Goal: Task Accomplishment & Management: Use online tool/utility

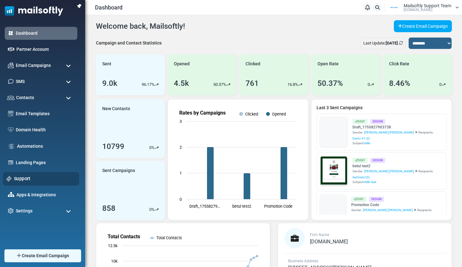
click at [24, 180] on link "Support" at bounding box center [45, 178] width 62 height 7
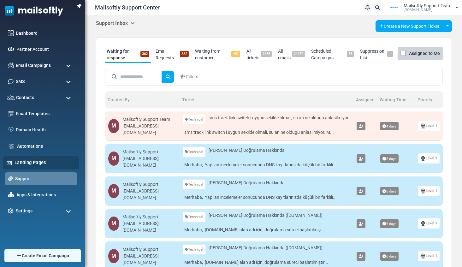
click at [30, 159] on link "Landing Pages" at bounding box center [45, 162] width 61 height 7
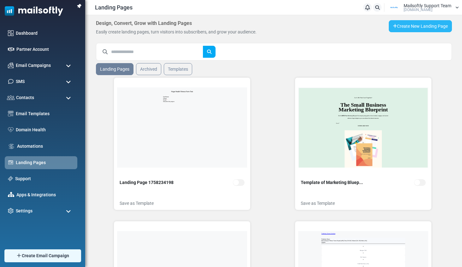
click at [419, 24] on link "Create New Landing Page" at bounding box center [420, 26] width 63 height 12
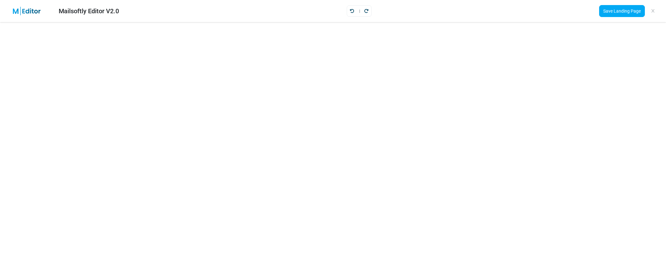
click at [464, 4] on div "Save Landing Page" at bounding box center [627, 11] width 67 height 17
click at [464, 8] on link "Save Landing Page" at bounding box center [622, 11] width 46 height 12
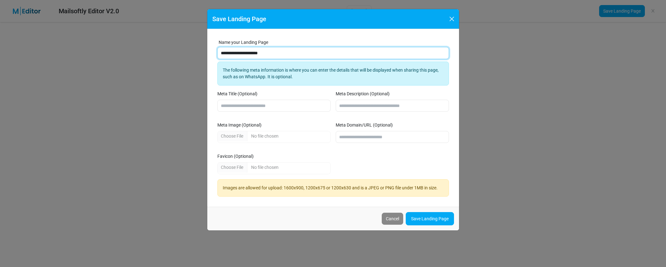
drag, startPoint x: 282, startPoint y: 54, endPoint x: 139, endPoint y: 38, distance: 143.2
click at [139, 38] on div "**********" at bounding box center [333, 133] width 666 height 267
type input "**********"
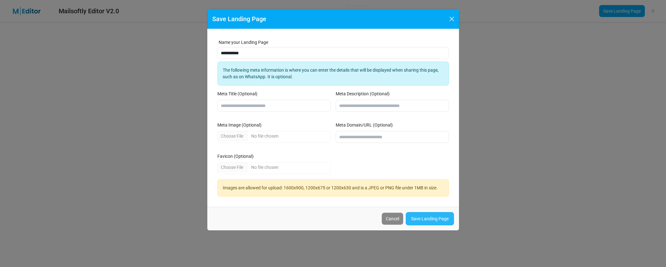
click at [424, 217] on link "Save Landing Page" at bounding box center [430, 218] width 48 height 13
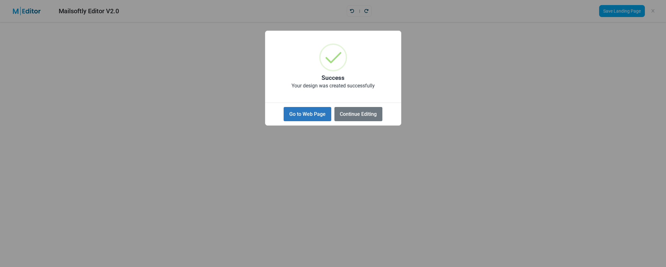
click at [306, 112] on button "Go to Web Page" at bounding box center [307, 114] width 47 height 14
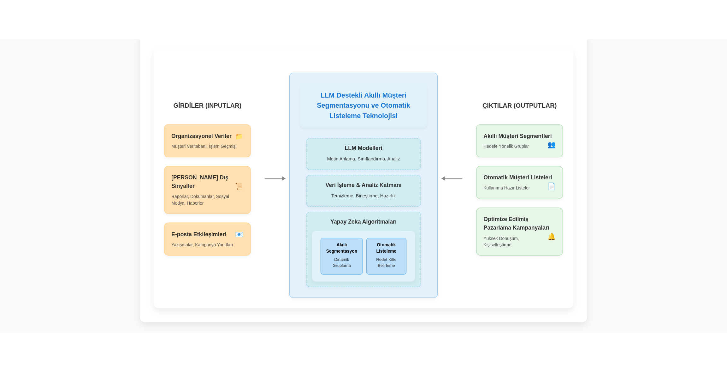
scroll to position [7, 0]
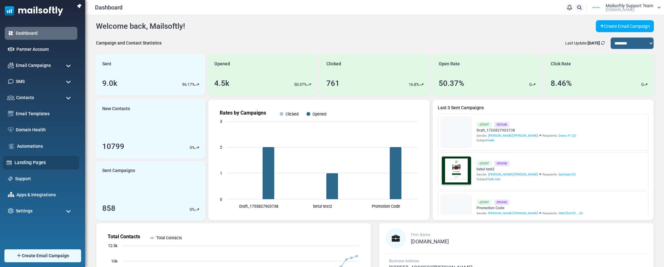
click at [36, 163] on link "Landing Pages" at bounding box center [45, 162] width 61 height 7
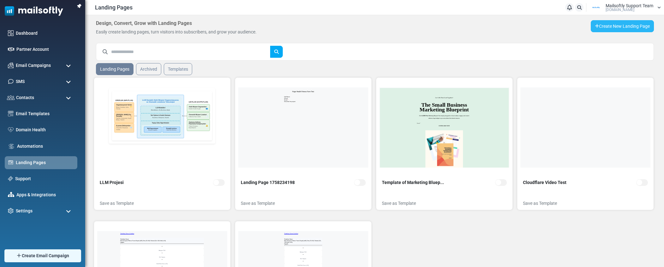
click at [636, 23] on link "Create New Landing Page" at bounding box center [622, 26] width 63 height 12
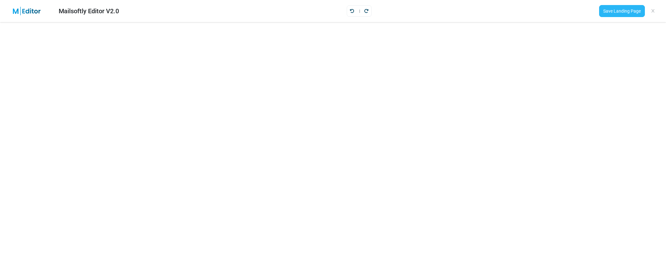
click at [618, 11] on link "Save Landing Page" at bounding box center [622, 11] width 46 height 12
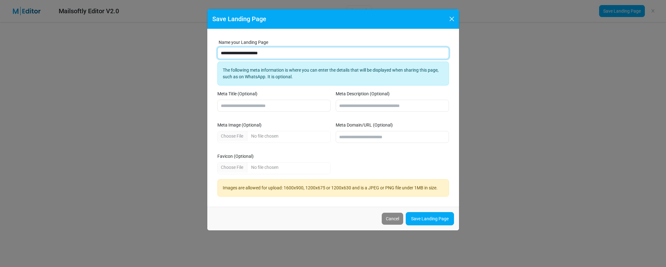
drag, startPoint x: 290, startPoint y: 52, endPoint x: 166, endPoint y: 45, distance: 123.9
click at [166, 45] on div "**********" at bounding box center [333, 133] width 666 height 267
type input "**********"
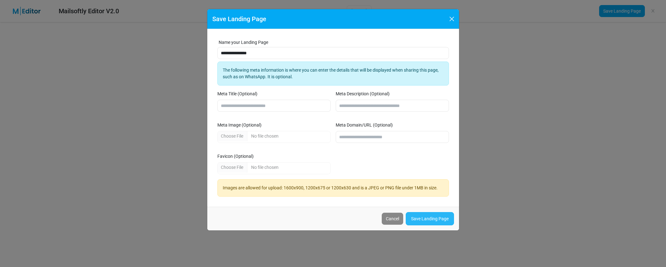
click at [436, 213] on link "Save Landing Page" at bounding box center [430, 218] width 48 height 13
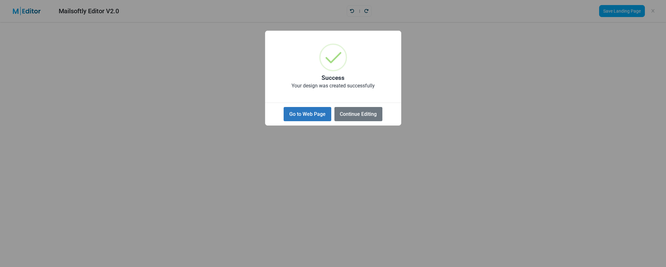
click at [319, 116] on button "Go to Web Page" at bounding box center [307, 114] width 47 height 14
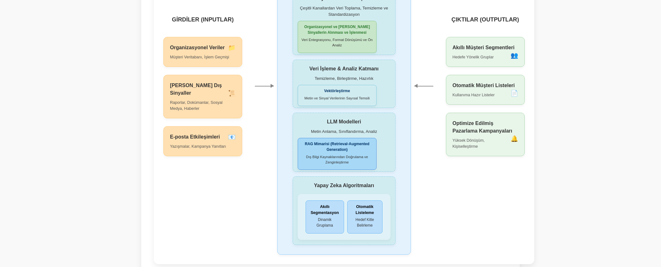
scroll to position [80, 0]
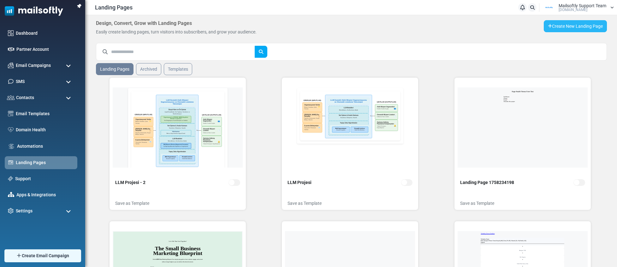
click at [561, 25] on link "Create New Landing Page" at bounding box center [575, 26] width 63 height 12
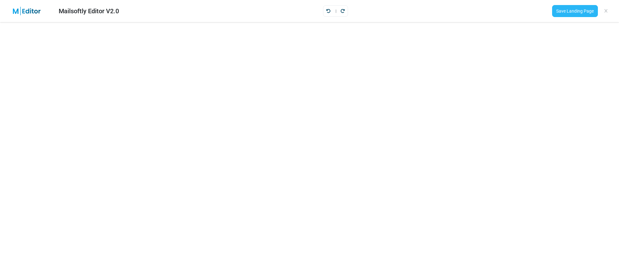
click at [571, 9] on link "Save Landing Page" at bounding box center [575, 11] width 46 height 12
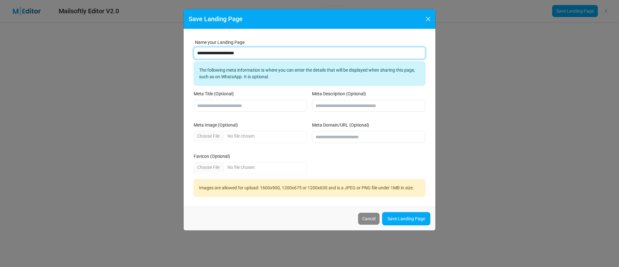
drag, startPoint x: 270, startPoint y: 50, endPoint x: 170, endPoint y: 56, distance: 100.5
click at [170, 56] on div "**********" at bounding box center [309, 133] width 619 height 267
type input "*******"
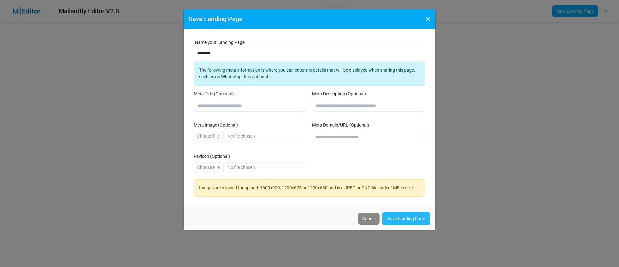
click at [412, 222] on link "Save Landing Page" at bounding box center [406, 218] width 48 height 13
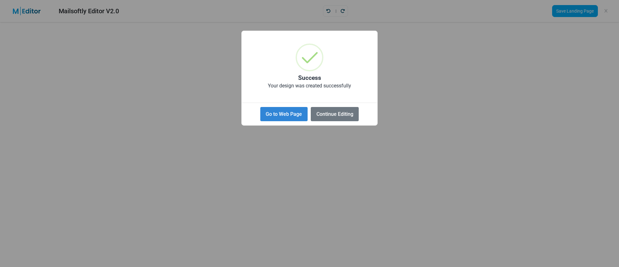
click at [287, 118] on button "Go to Web Page" at bounding box center [283, 114] width 47 height 14
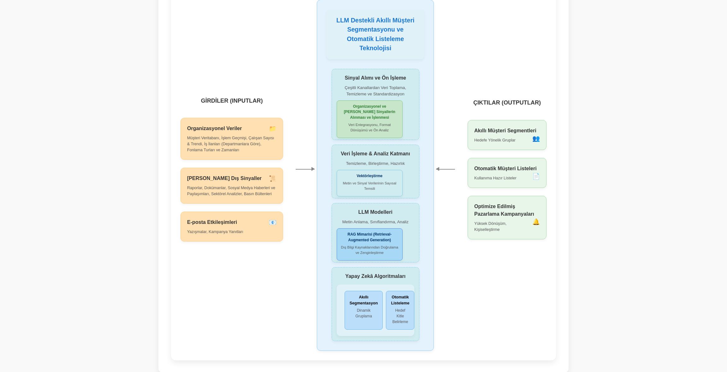
scroll to position [31, 0]
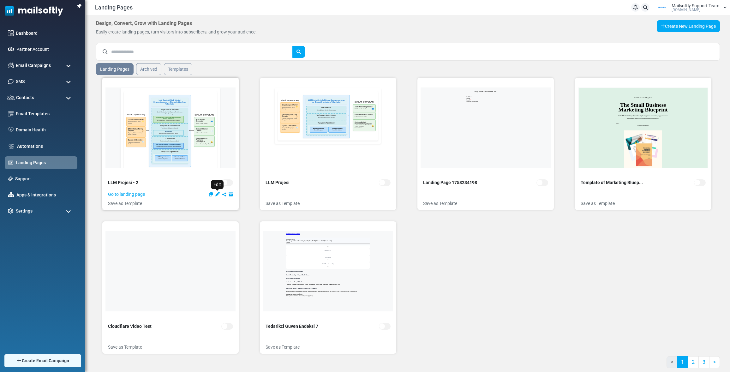
click at [216, 195] on icon "Edit" at bounding box center [217, 194] width 4 height 4
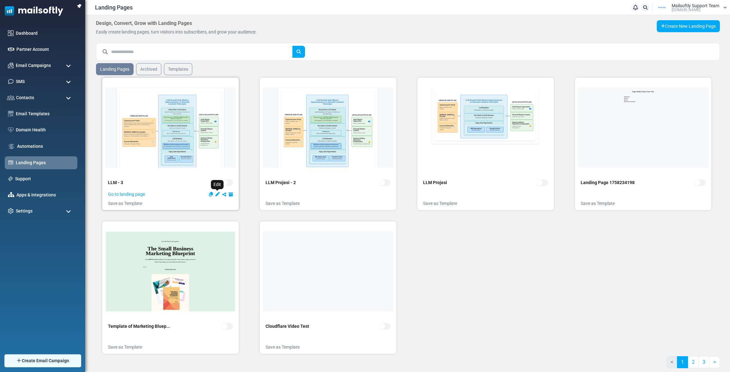
click at [217, 195] on icon "Edit" at bounding box center [217, 194] width 4 height 4
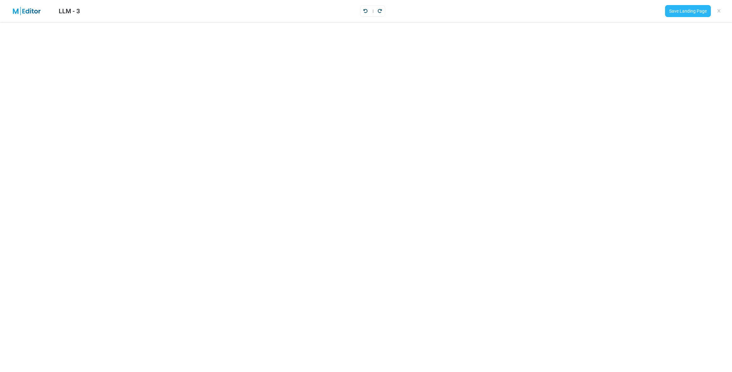
click at [687, 9] on link "Save Landing Page" at bounding box center [688, 11] width 46 height 12
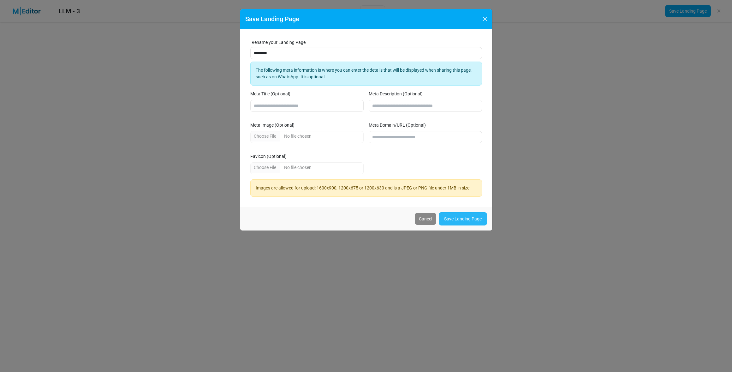
click at [448, 216] on link "Save Landing Page" at bounding box center [463, 218] width 48 height 13
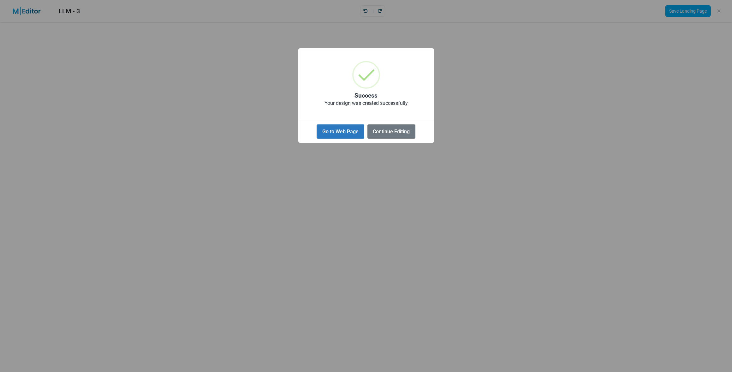
click at [351, 131] on button "Go to Web Page" at bounding box center [340, 131] width 47 height 14
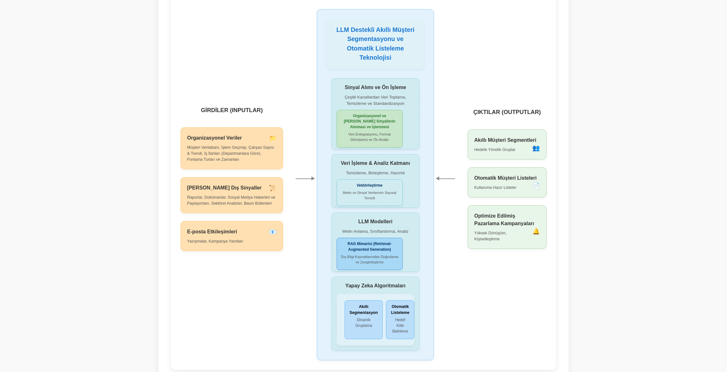
scroll to position [30, 0]
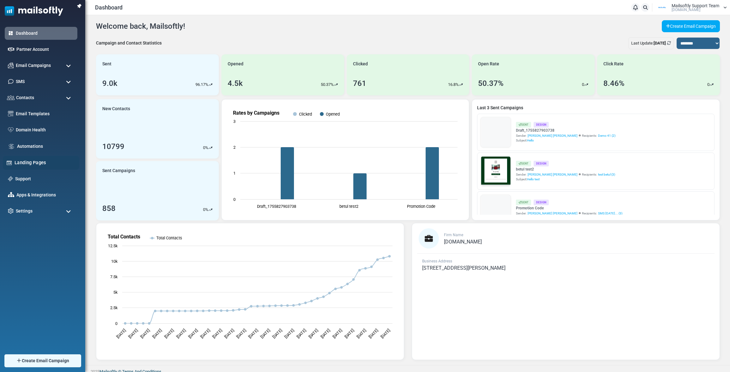
click at [32, 163] on link "Landing Pages" at bounding box center [45, 162] width 61 height 7
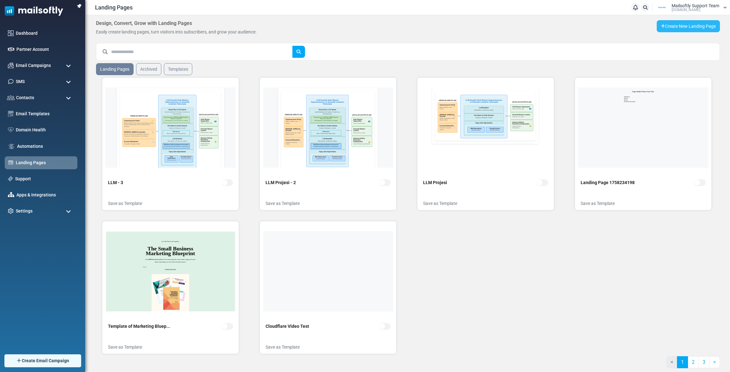
click at [677, 28] on link "Create New Landing Page" at bounding box center [687, 26] width 63 height 12
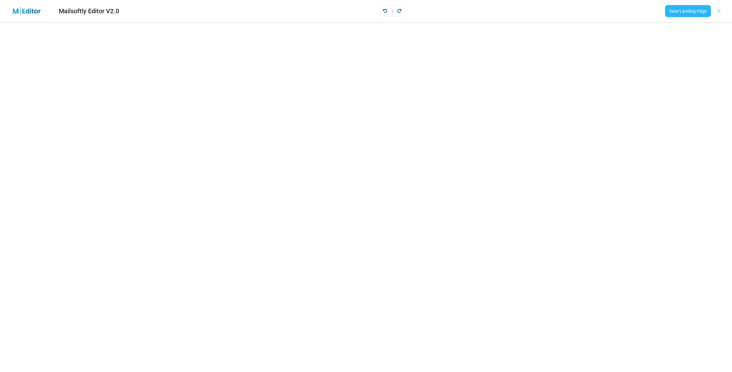
click at [682, 11] on link "Save Landing Page" at bounding box center [688, 11] width 46 height 12
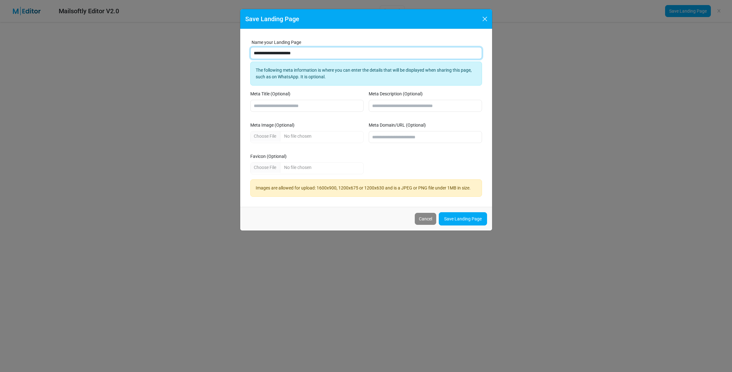
drag, startPoint x: 313, startPoint y: 52, endPoint x: 183, endPoint y: 33, distance: 131.1
click at [183, 33] on div "**********" at bounding box center [366, 186] width 732 height 372
type input "*******"
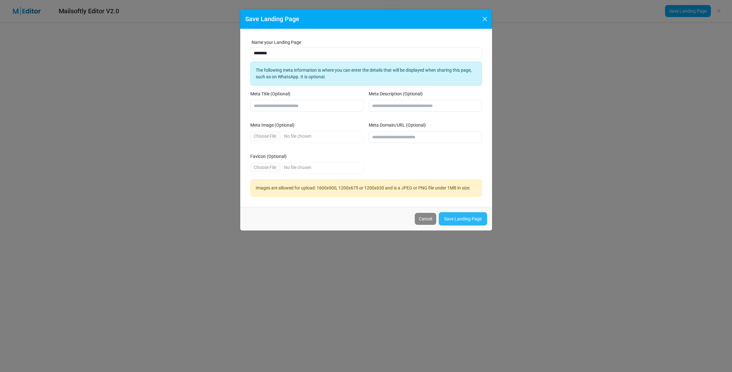
click at [448, 213] on link "Save Landing Page" at bounding box center [463, 218] width 48 height 13
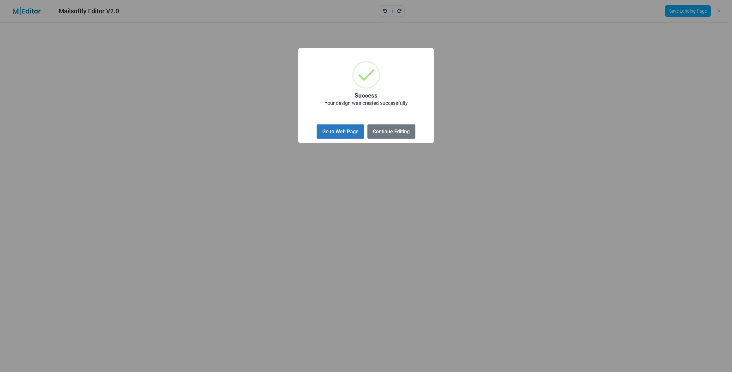
click at [342, 134] on button "Go to Web Page" at bounding box center [340, 131] width 47 height 14
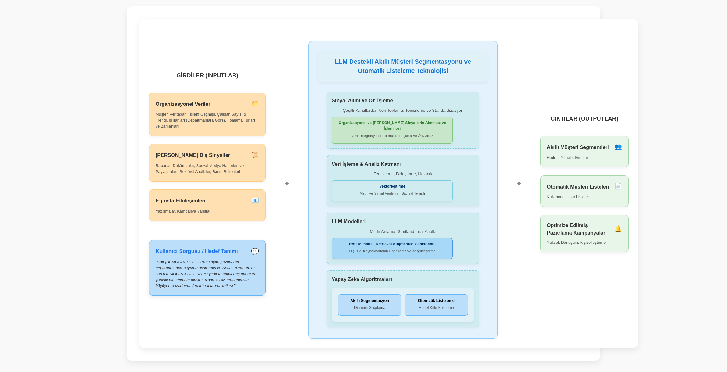
click at [87, 46] on body "LLM Destekli Sistem Mimarisi - Ok Başlığı Düzeltildi GİRDİLER (INPUTLAR) Organi…" at bounding box center [363, 206] width 714 height 401
